Goal: Check status: Check status

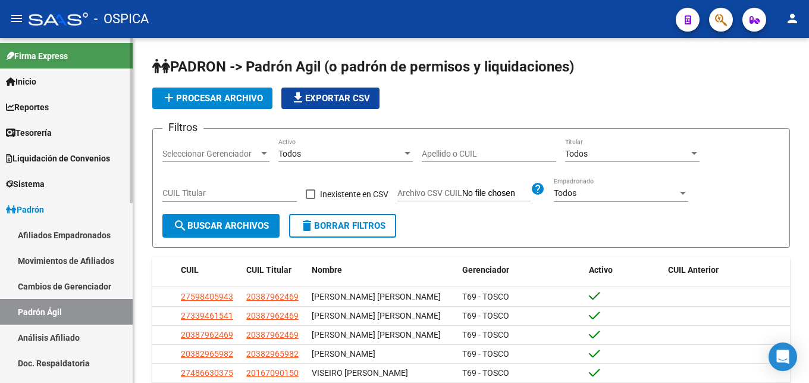
click at [55, 337] on link "Análisis Afiliado" at bounding box center [66, 337] width 133 height 26
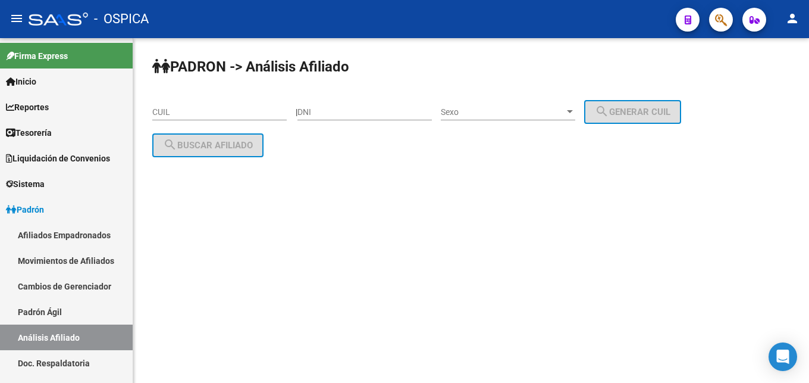
click at [337, 111] on input "DNI" at bounding box center [364, 112] width 134 height 10
type input "34305575"
click at [486, 118] on div "Sexo Sexo" at bounding box center [508, 108] width 134 height 24
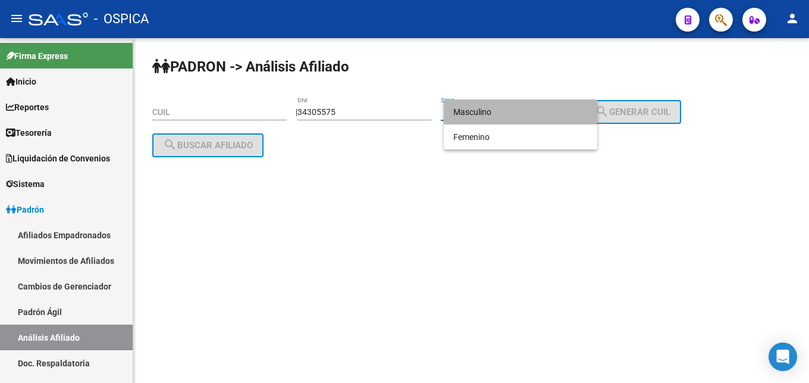
click at [486, 118] on span "Masculino" at bounding box center [520, 111] width 134 height 25
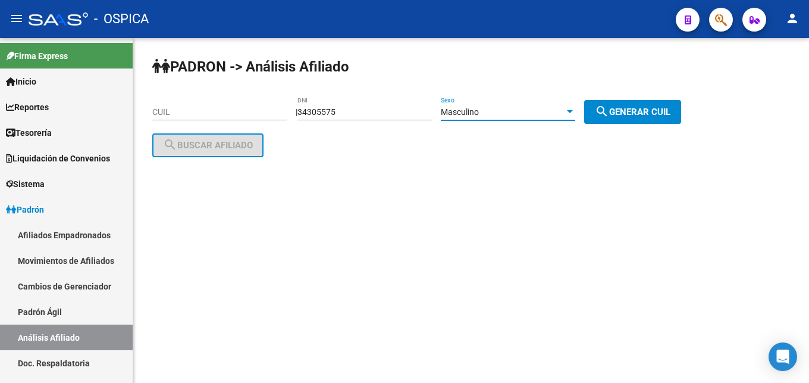
click at [629, 115] on span "search Generar CUIL" at bounding box center [633, 112] width 76 height 11
type input "20-34305575-8"
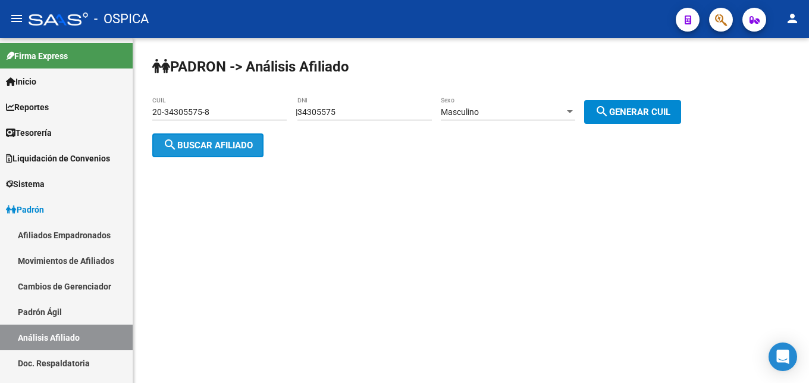
click at [221, 148] on span "search Buscar afiliado" at bounding box center [208, 145] width 90 height 11
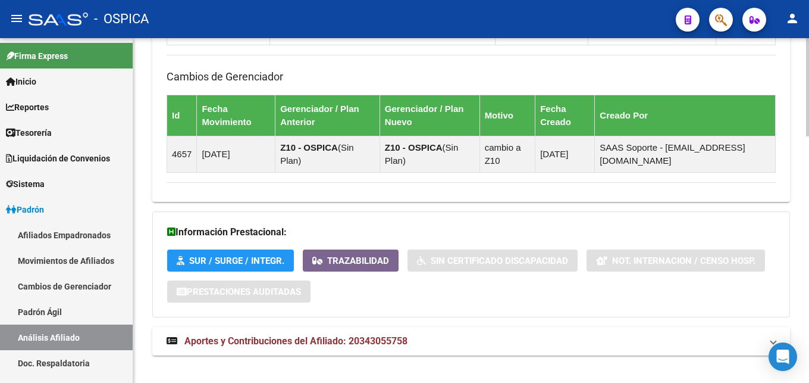
scroll to position [864, 0]
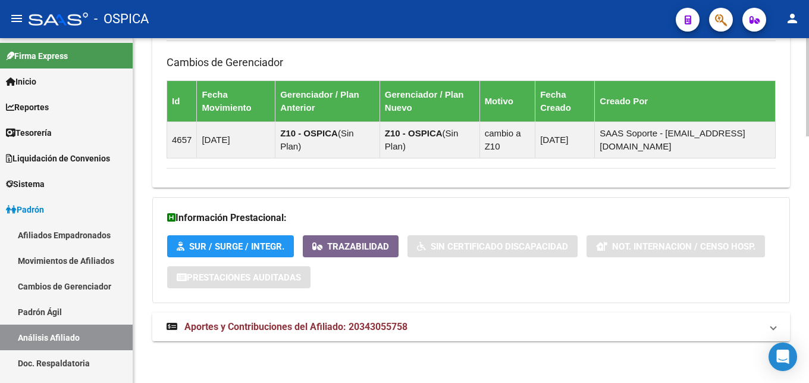
click at [359, 322] on span "Aportes y Contribuciones del Afiliado: 20343055758" at bounding box center [295, 326] width 223 height 11
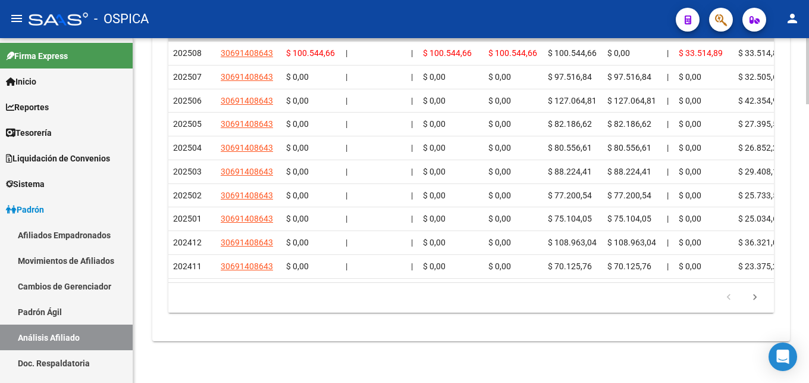
scroll to position [1398, 0]
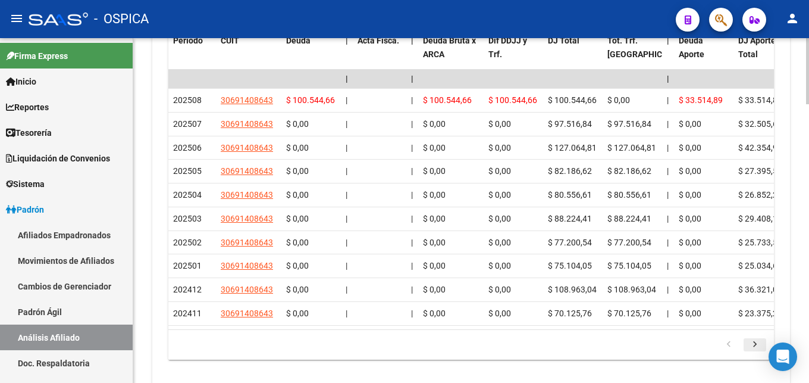
click at [756, 353] on icon "go to next page" at bounding box center [754, 346] width 15 height 14
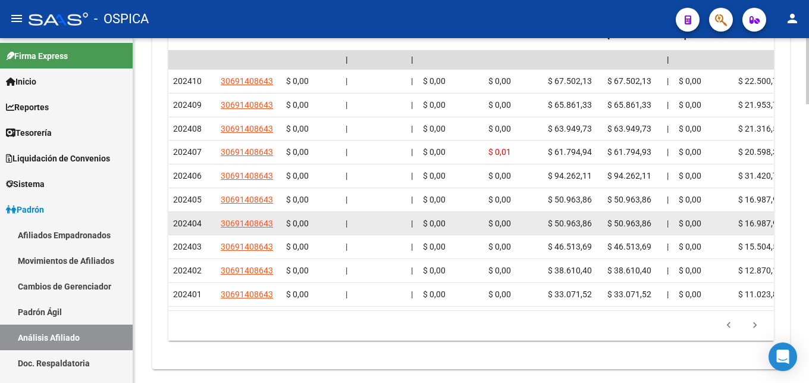
scroll to position [1459, 0]
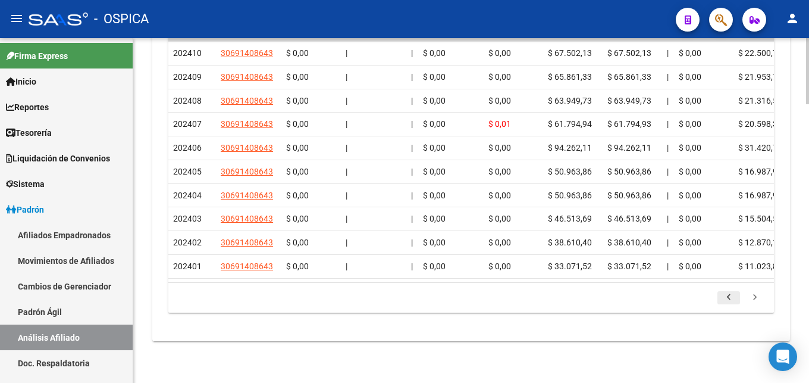
click at [729, 301] on icon "go to previous page" at bounding box center [728, 299] width 15 height 14
